Goal: Task Accomplishment & Management: Manage account settings

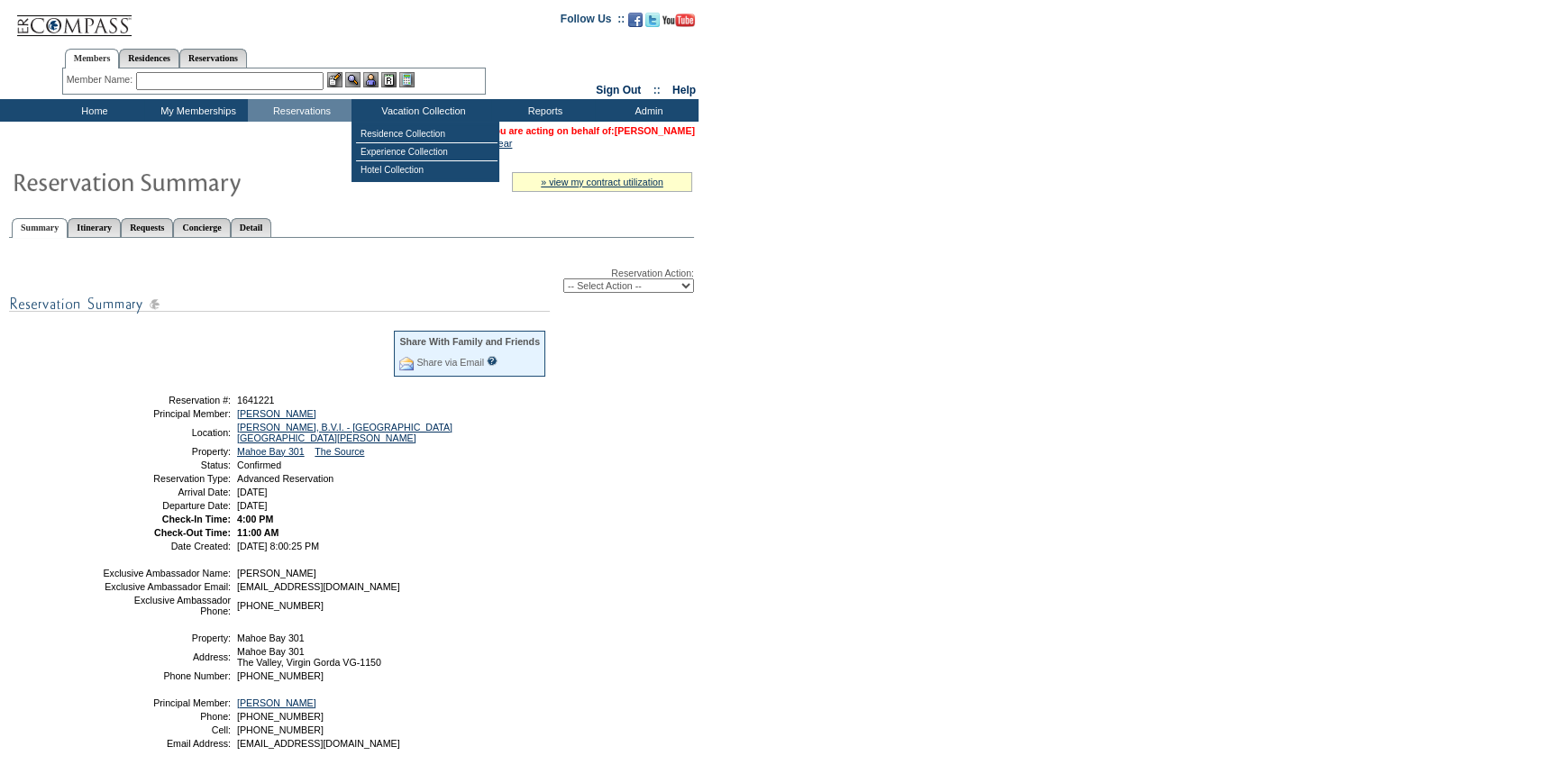
click at [651, 130] on link "[PERSON_NAME]" at bounding box center [654, 130] width 80 height 11
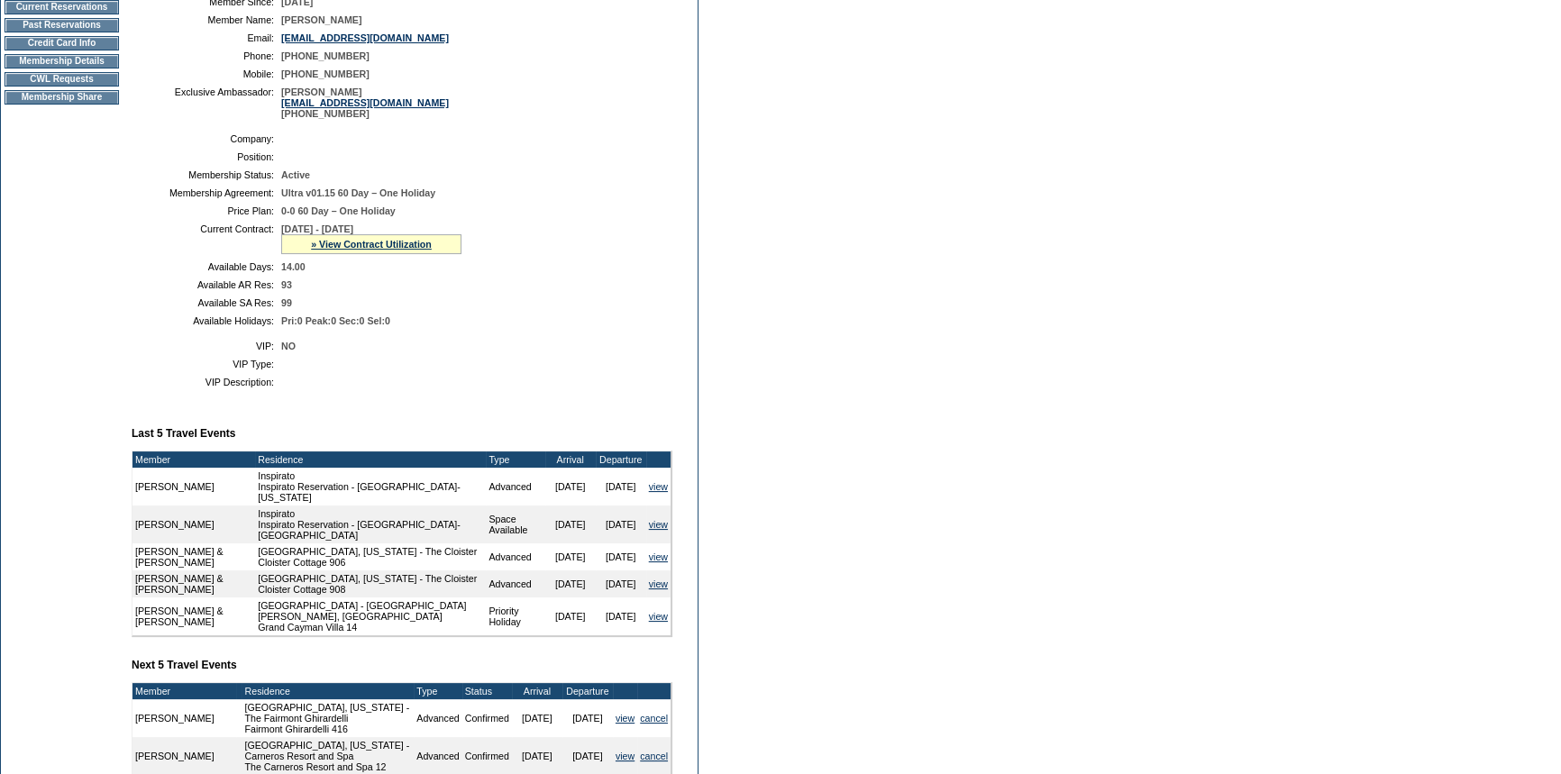
scroll to position [198, 0]
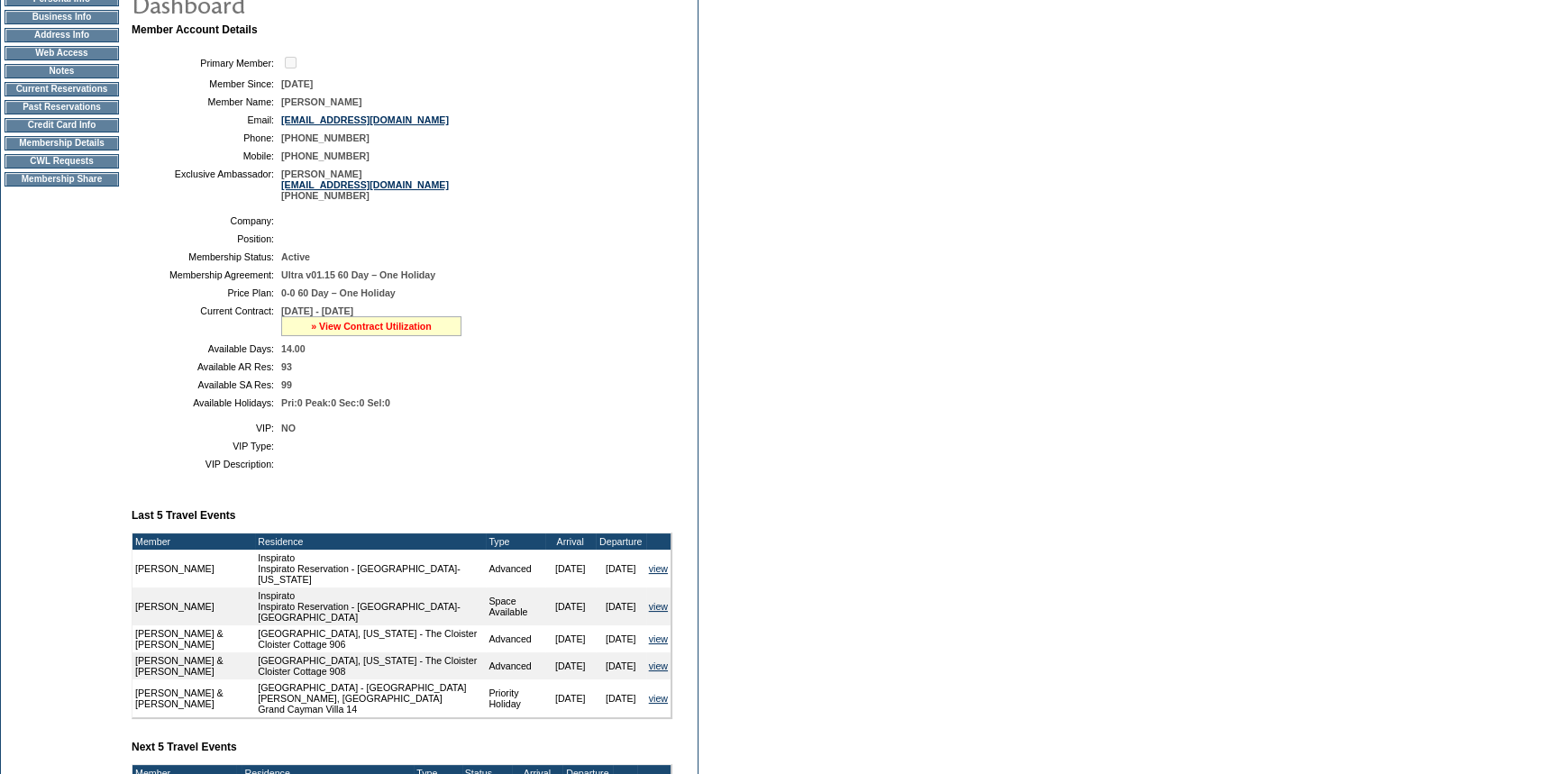
click at [354, 330] on link "» View Contract Utilization" at bounding box center [371, 326] width 121 height 11
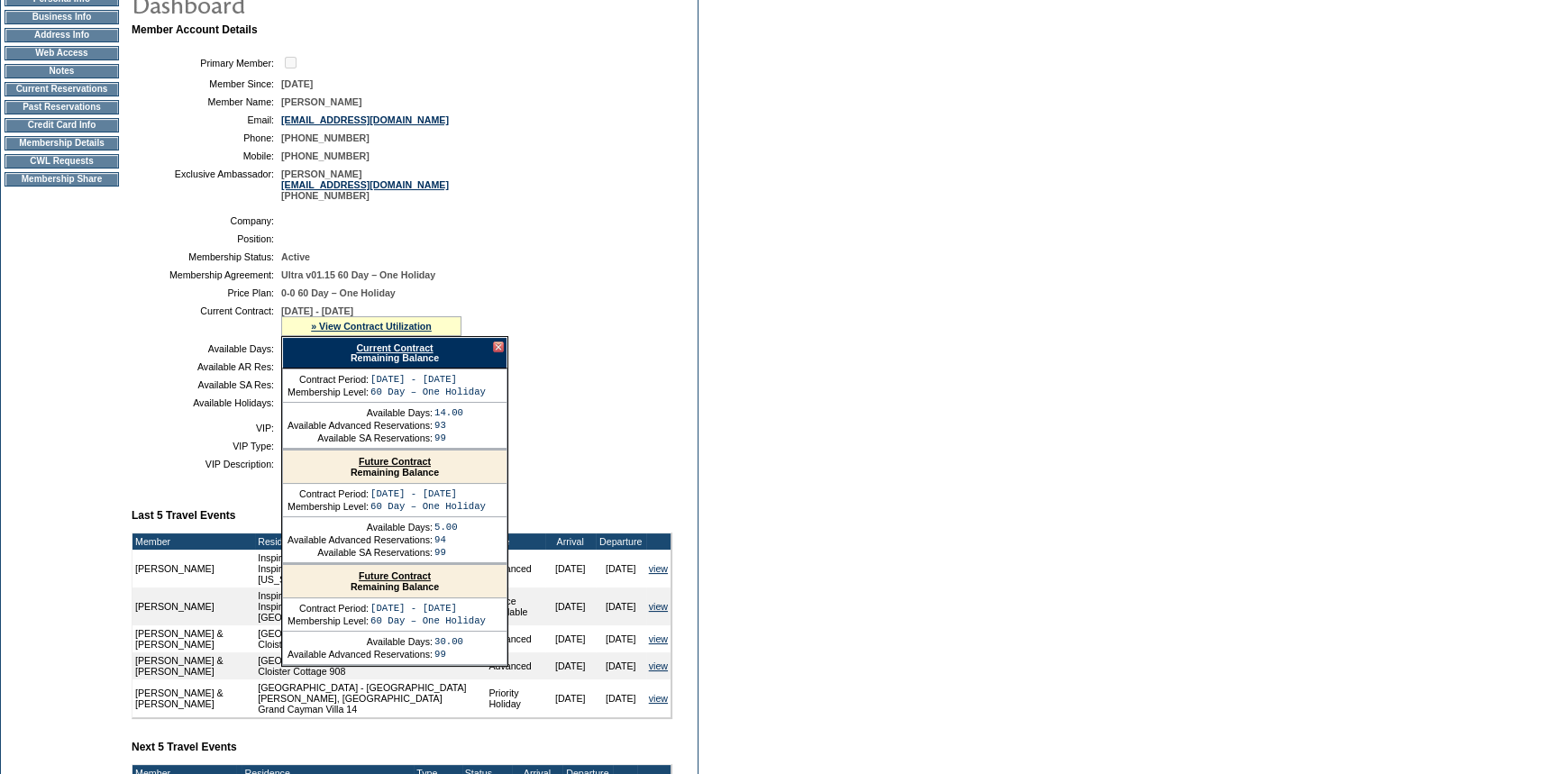
click at [403, 578] on link "Future Contract" at bounding box center [395, 575] width 72 height 11
click at [497, 347] on div at bounding box center [498, 346] width 11 height 11
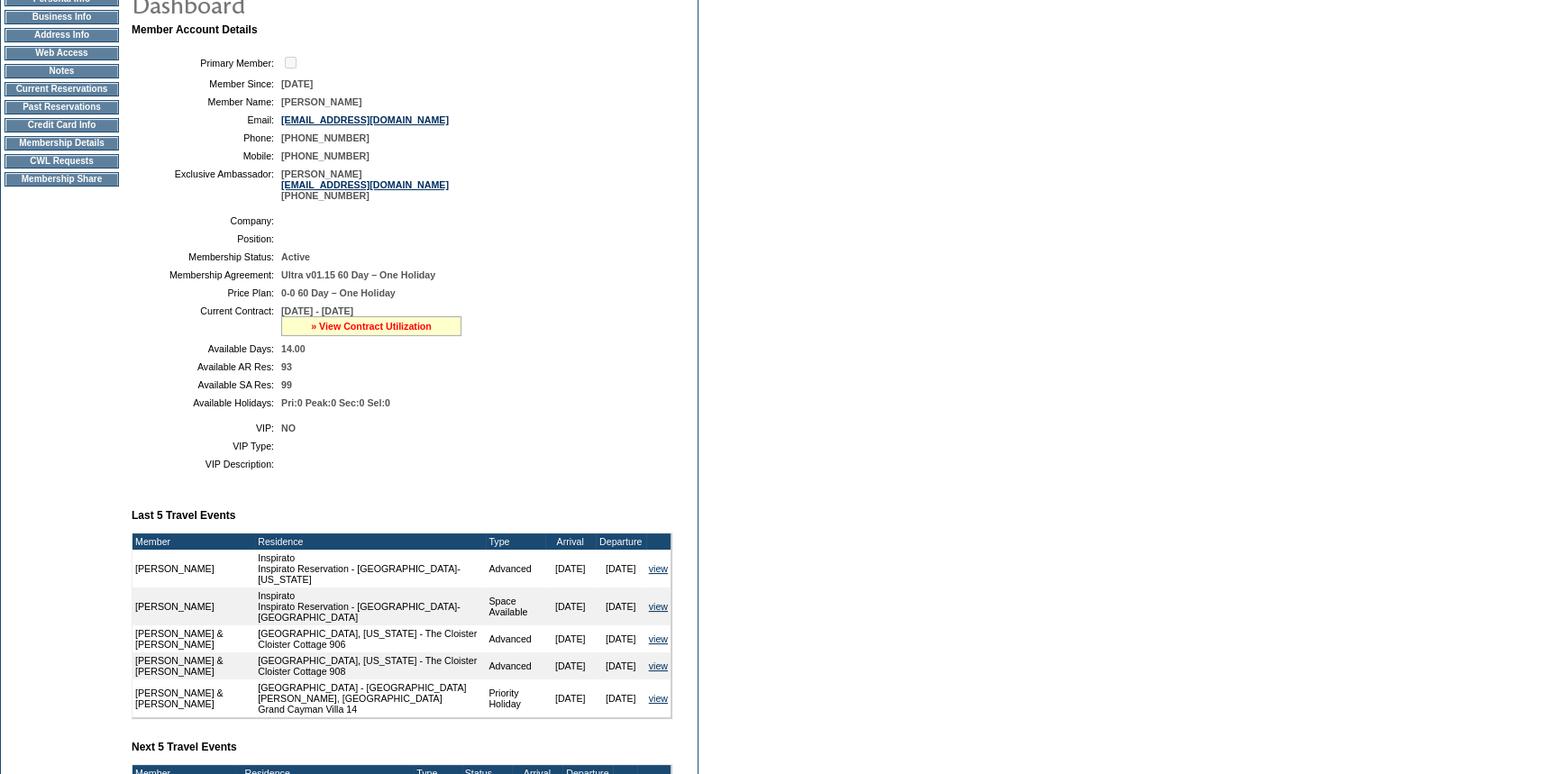
click at [357, 324] on link "» View Contract Utilization" at bounding box center [371, 326] width 121 height 11
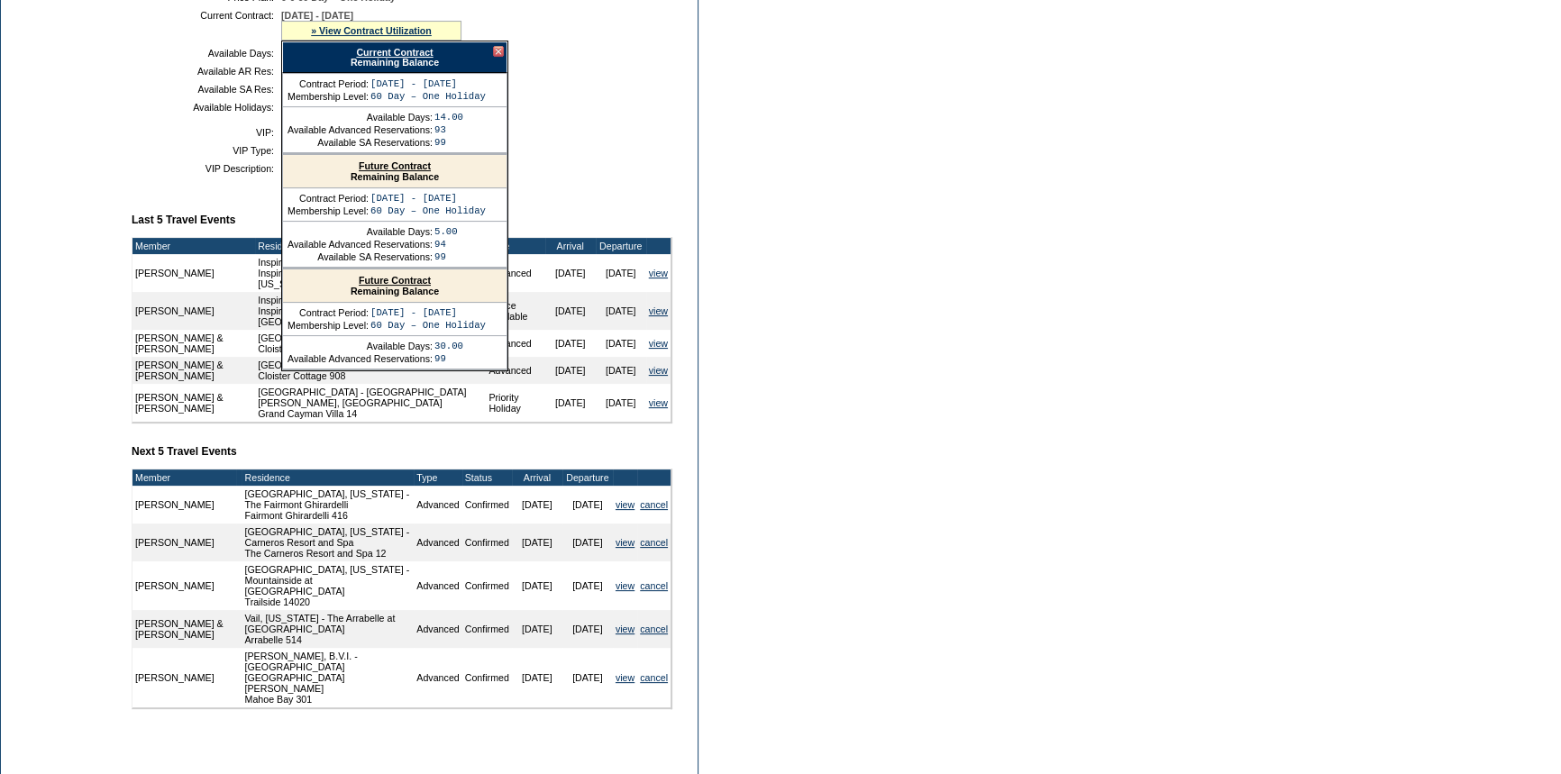
scroll to position [526, 0]
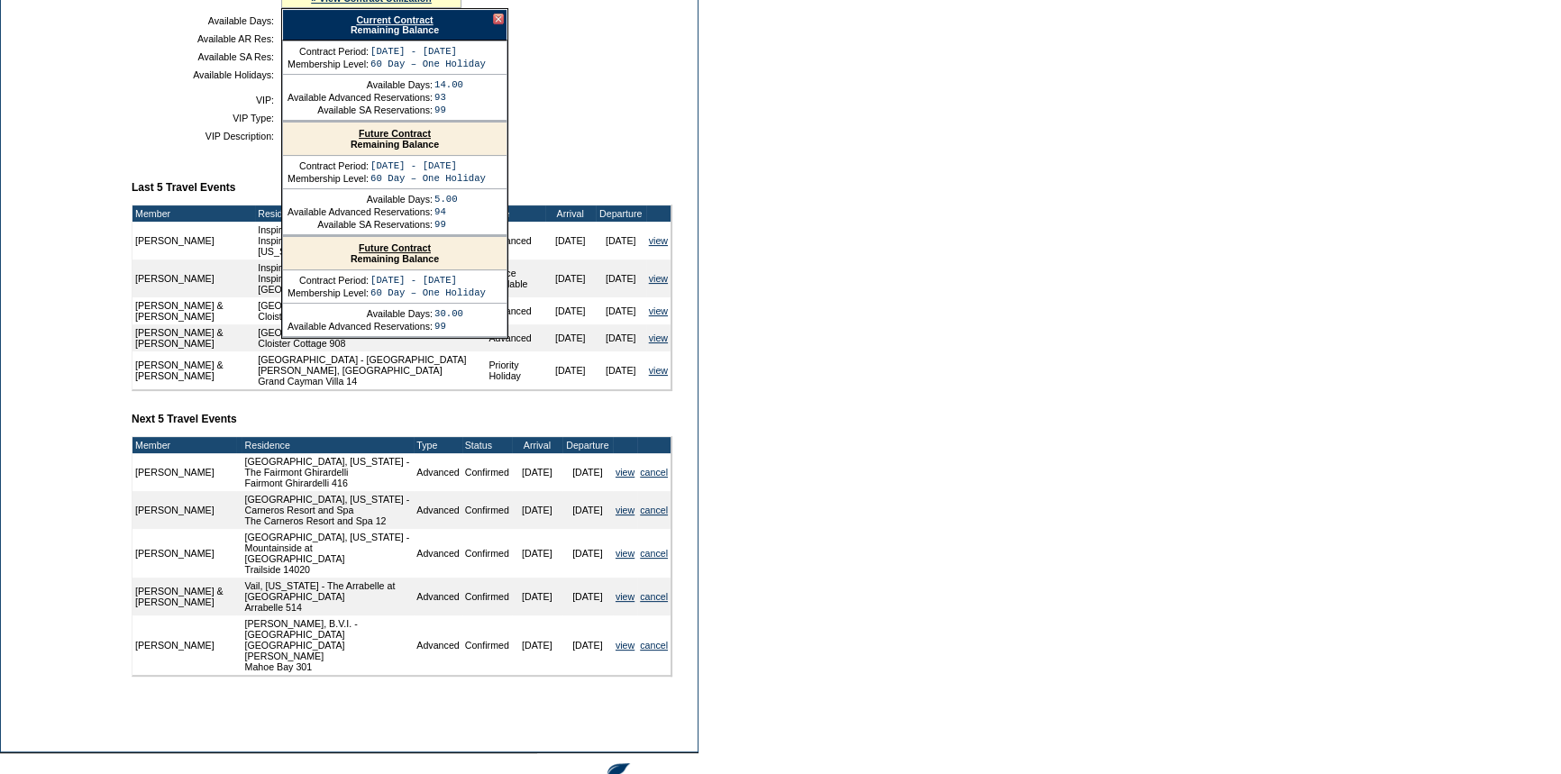
click at [400, 253] on link "Future Contract" at bounding box center [395, 247] width 72 height 11
click at [496, 24] on div at bounding box center [498, 19] width 11 height 11
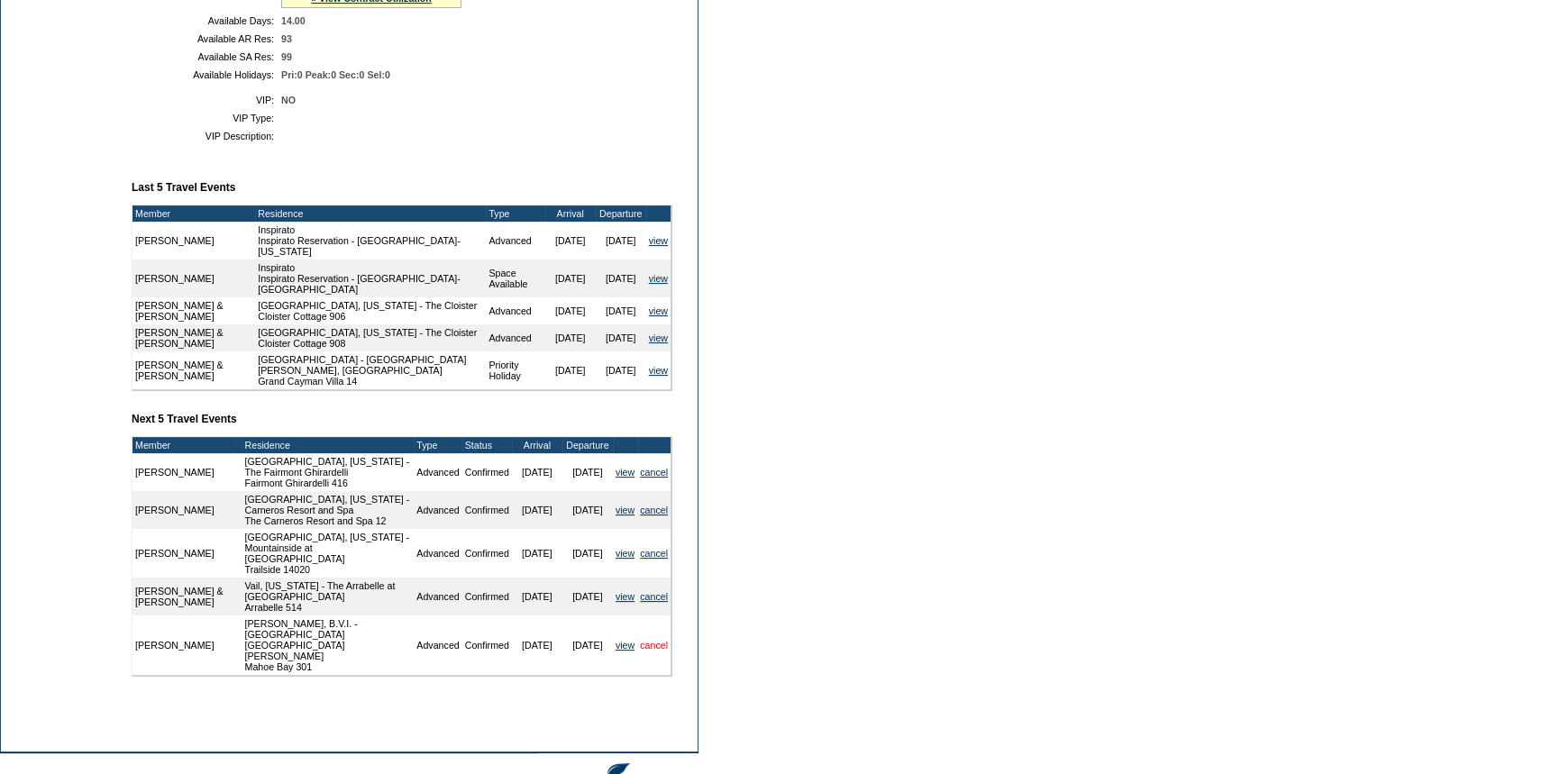
click at [656, 640] on link "cancel" at bounding box center [654, 645] width 28 height 11
